Goal: Task Accomplishment & Management: Use online tool/utility

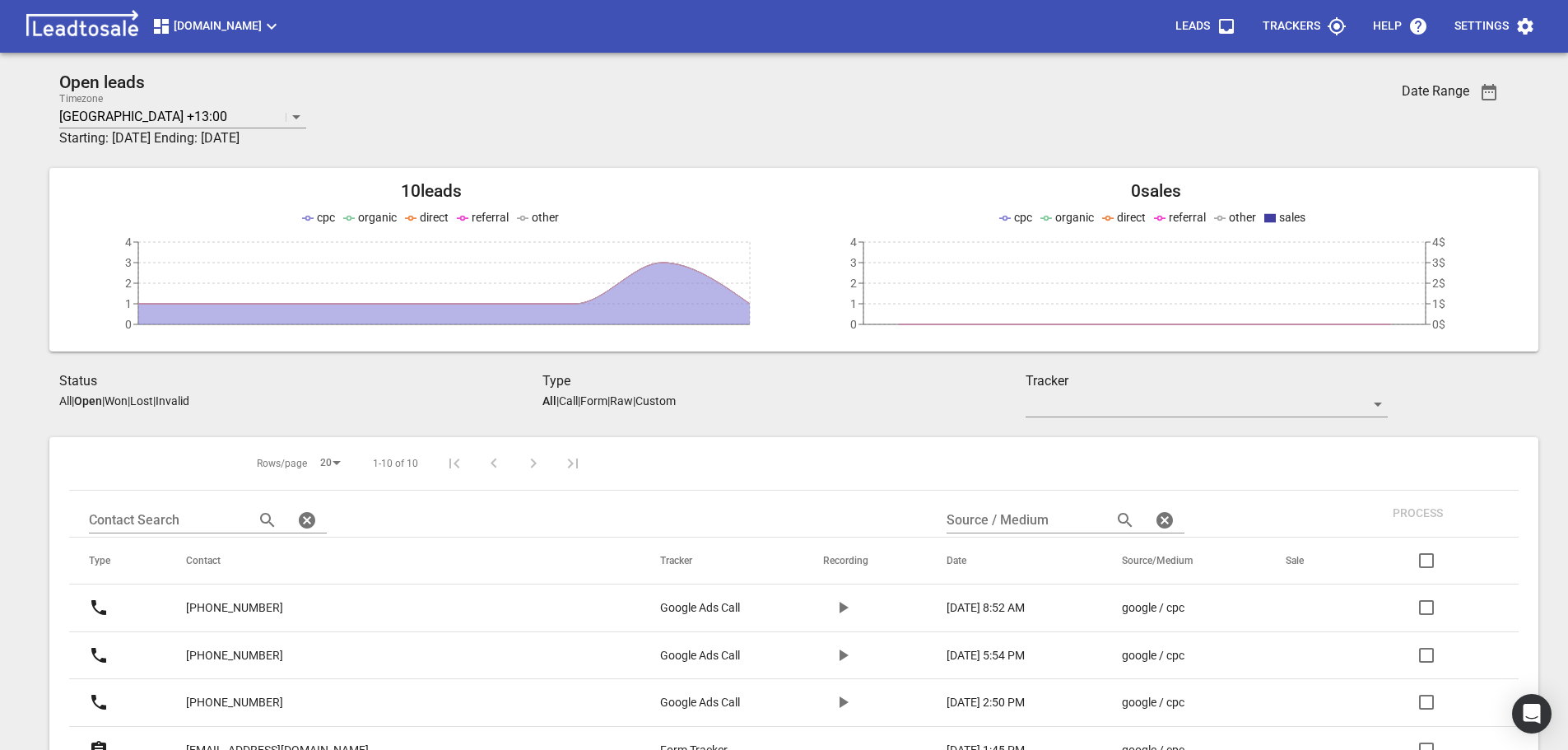
scroll to position [283, 0]
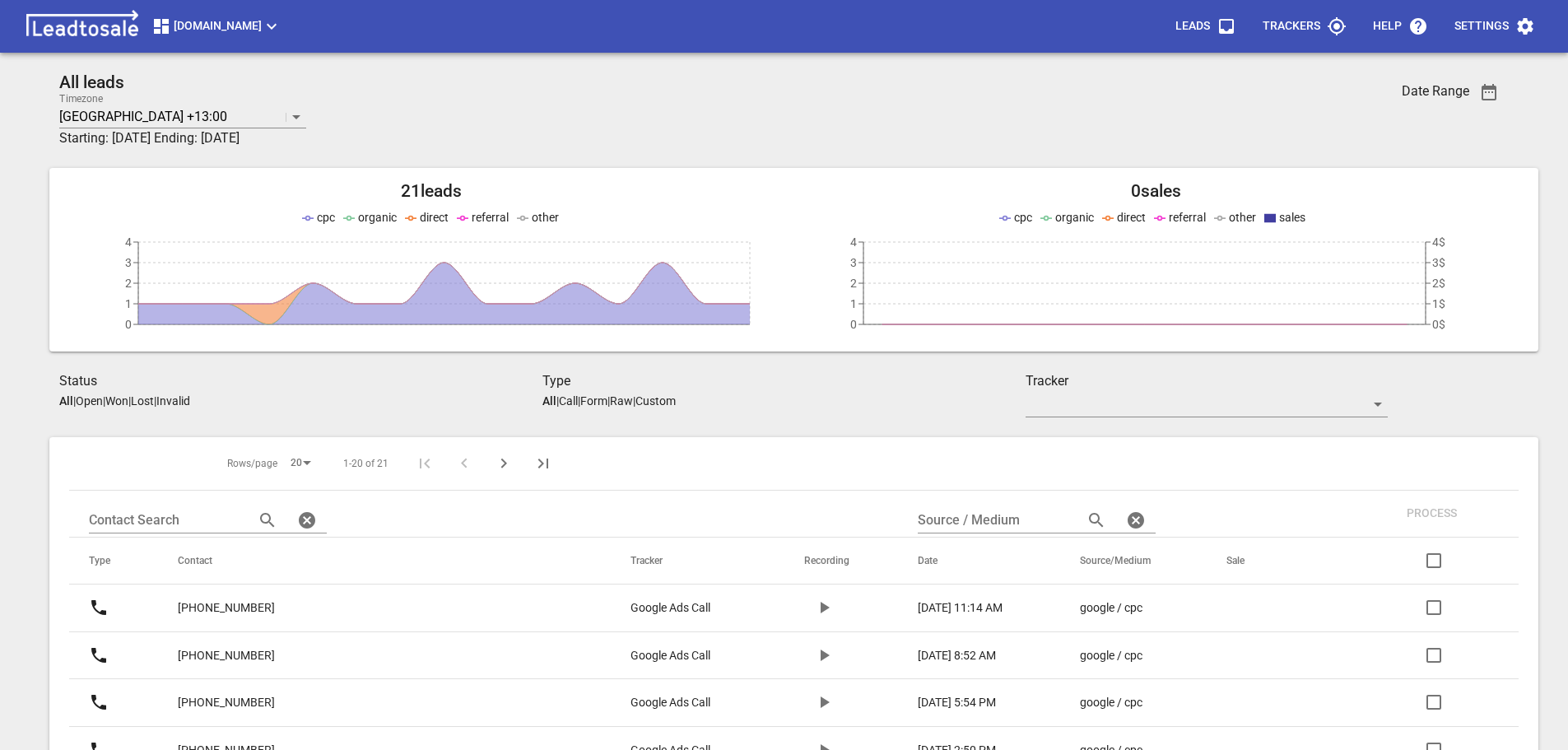
scroll to position [283, 0]
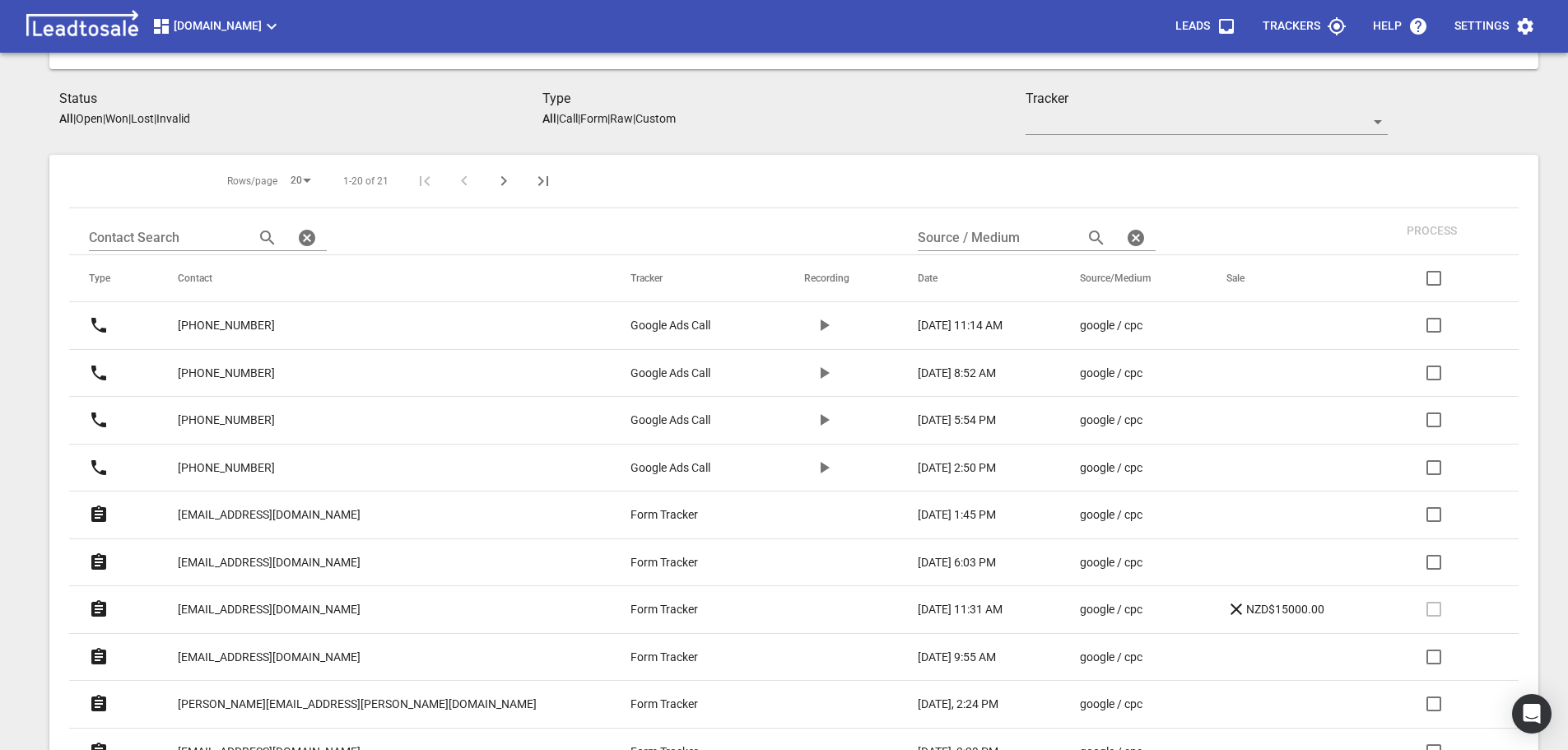
click at [272, 322] on p "[PHONE_NUMBER]" at bounding box center [226, 326] width 97 height 17
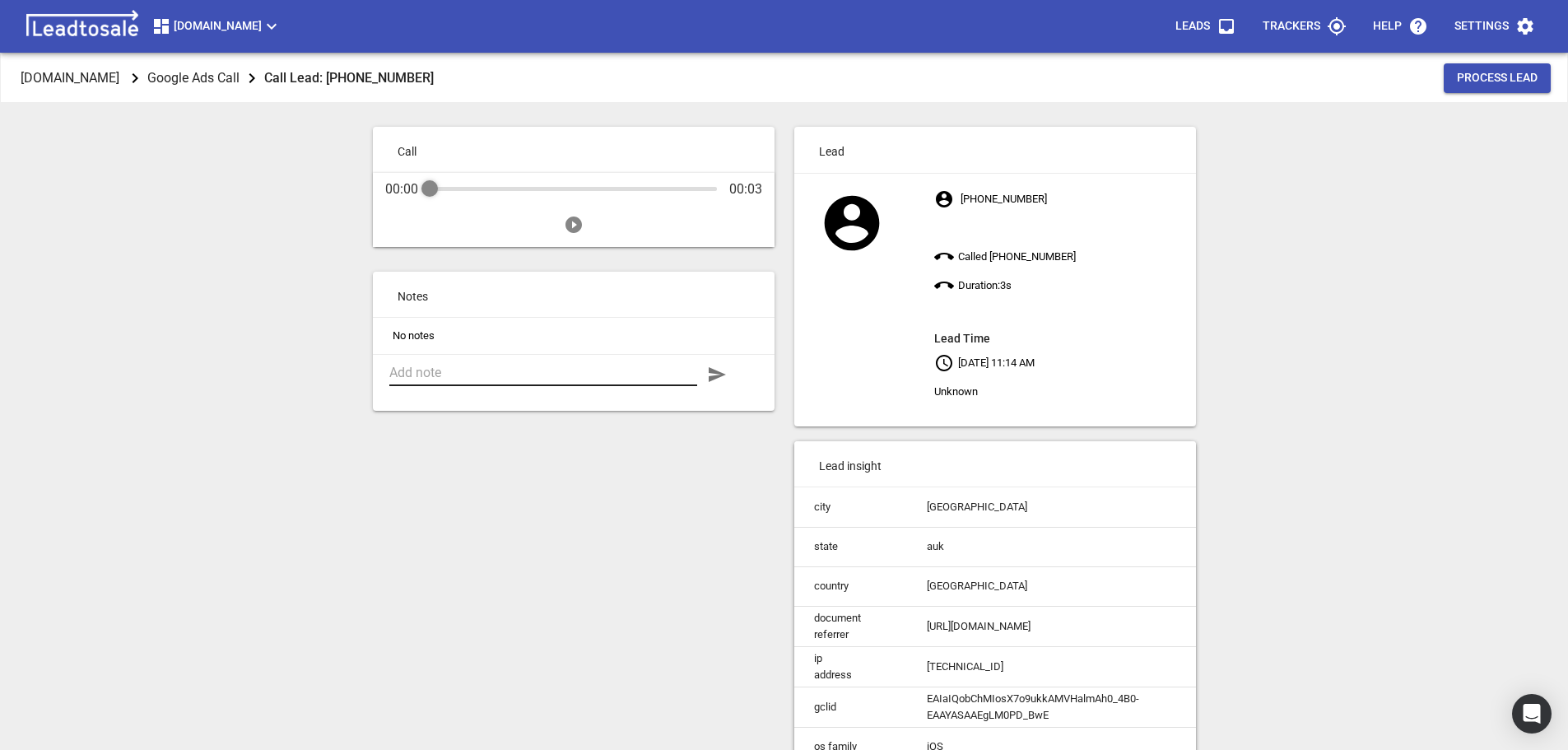
click at [459, 372] on textarea at bounding box center [543, 372] width 308 height 15
type textarea "Bathroom upgrade in Botany. Site visit 16-10-25, address to be provided."
click at [717, 376] on icon "button" at bounding box center [718, 375] width 17 height 15
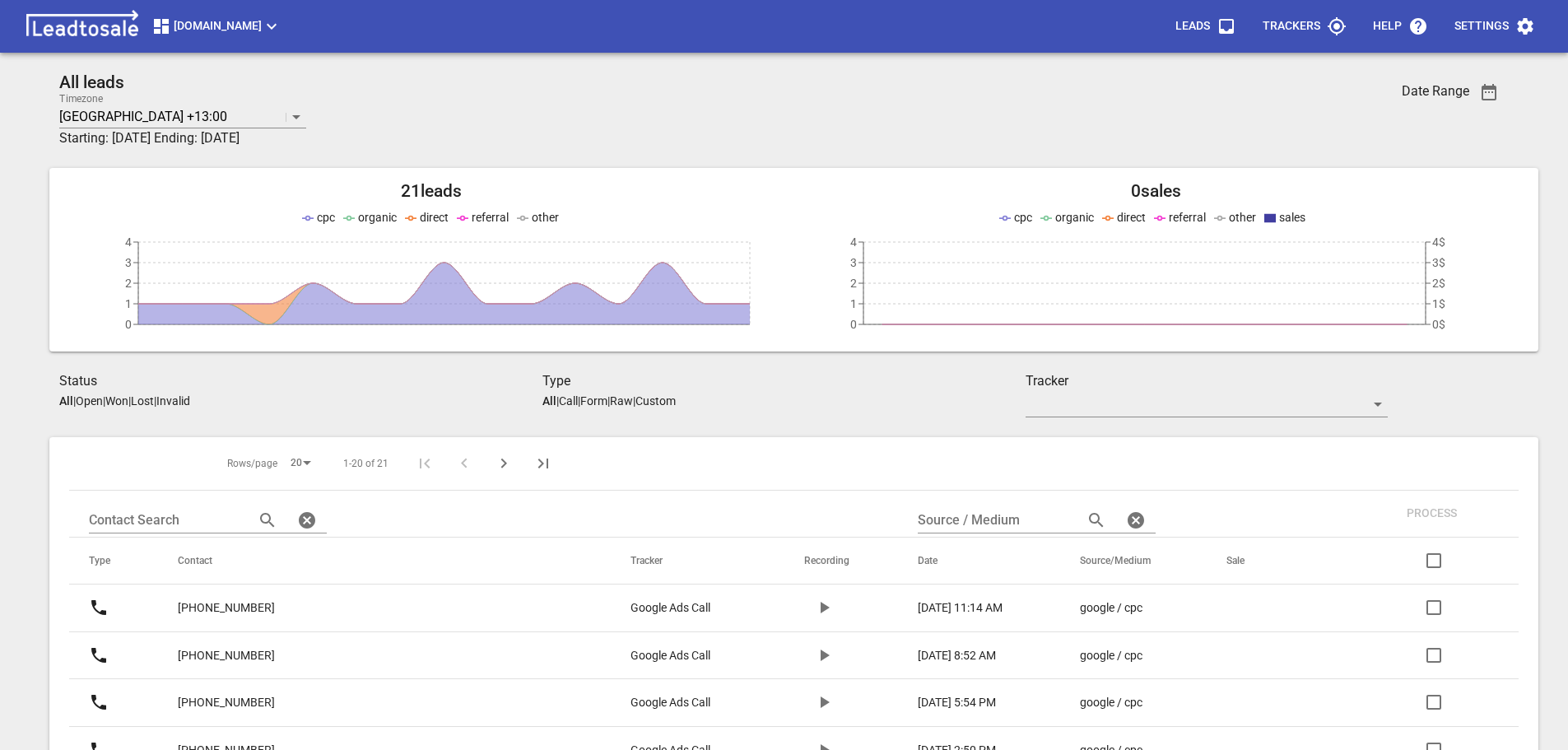
scroll to position [283, 0]
